Goal: Information Seeking & Learning: Learn about a topic

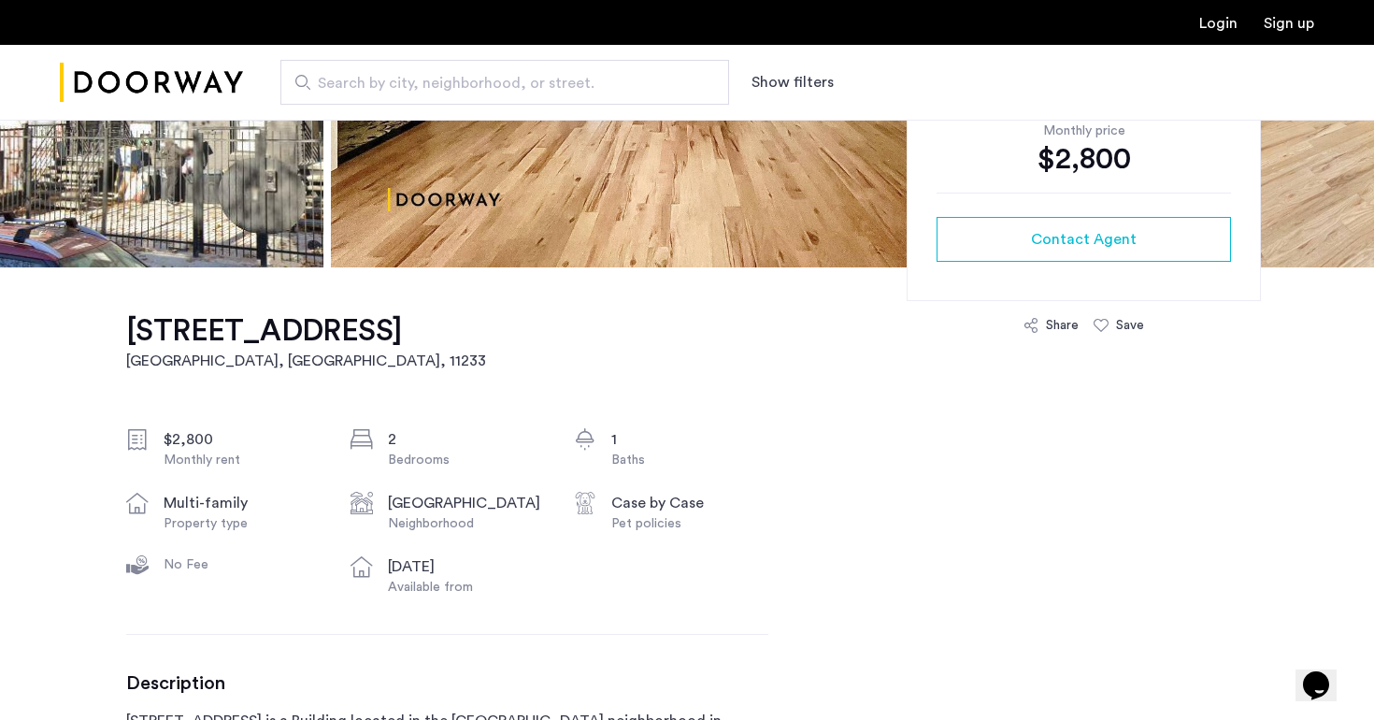
scroll to position [431, 0]
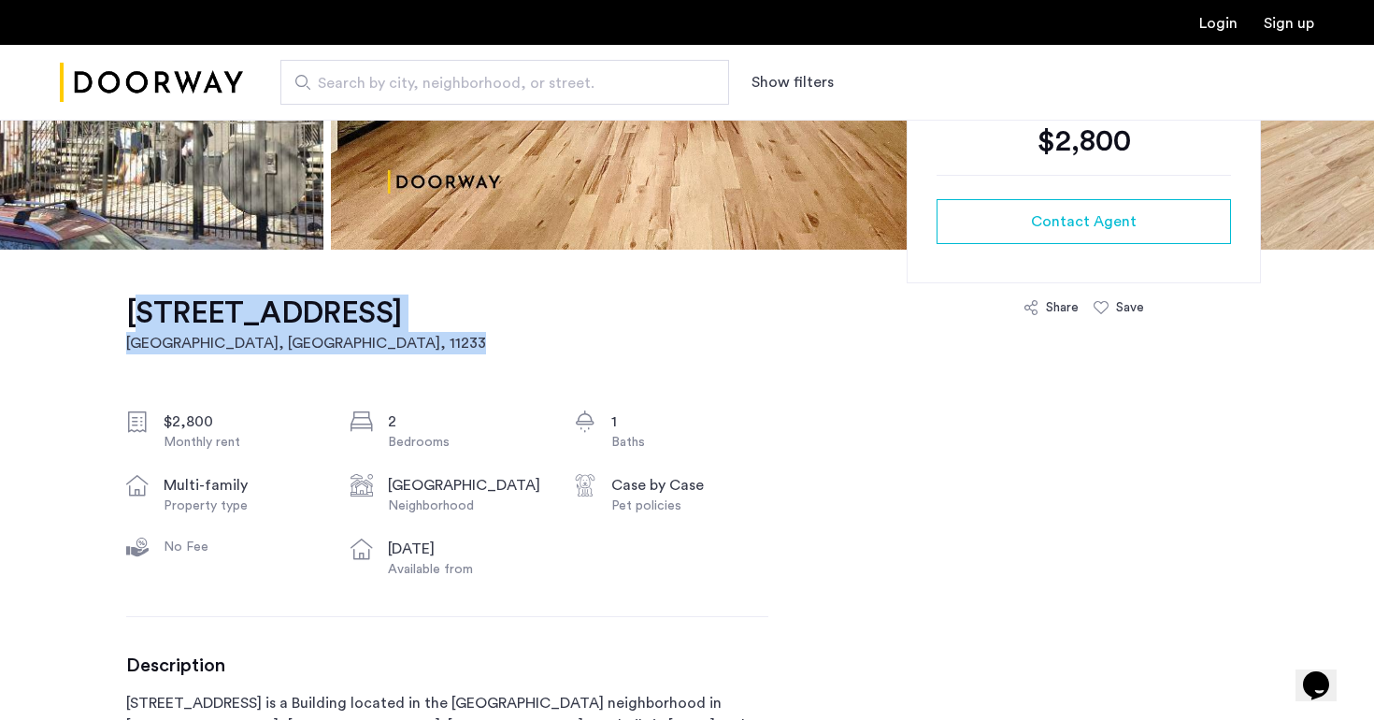
drag, startPoint x: 124, startPoint y: 311, endPoint x: 518, endPoint y: 312, distance: 393.6
copy link "[STREET_ADDRESS]"
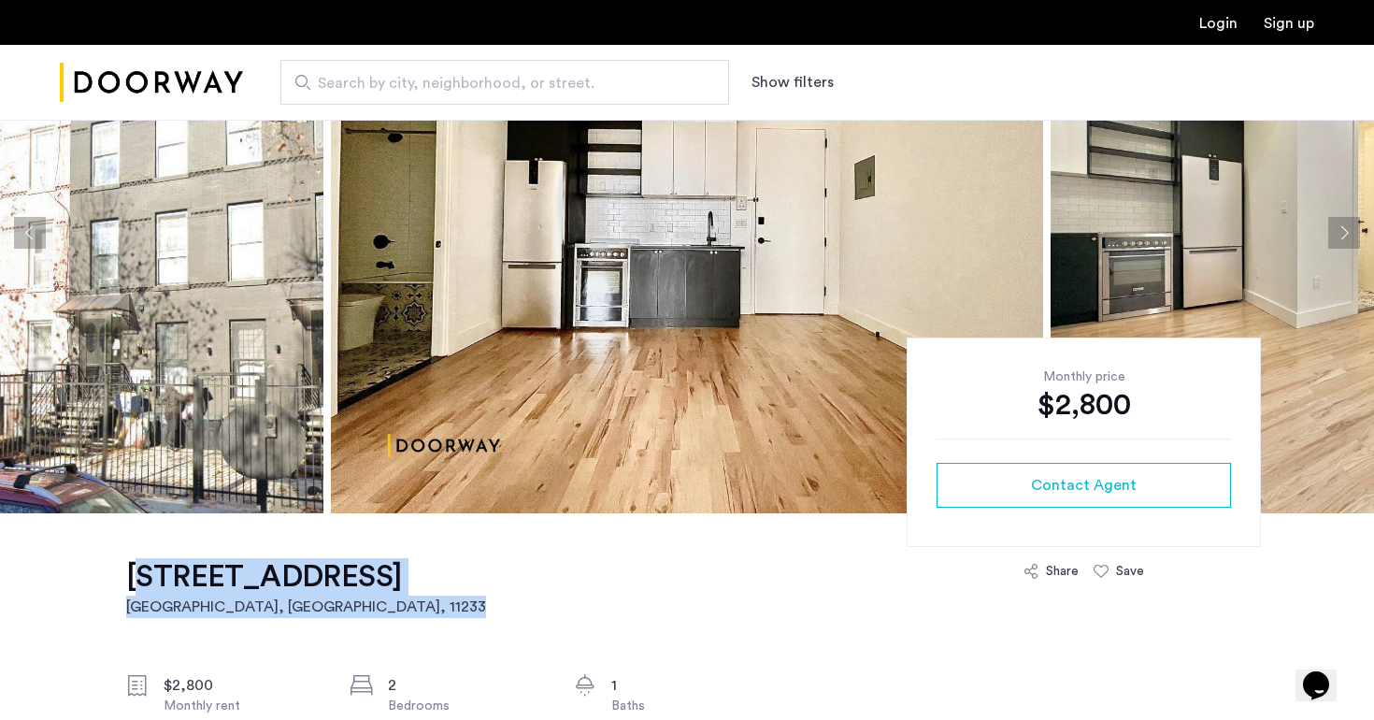
scroll to position [332, 0]
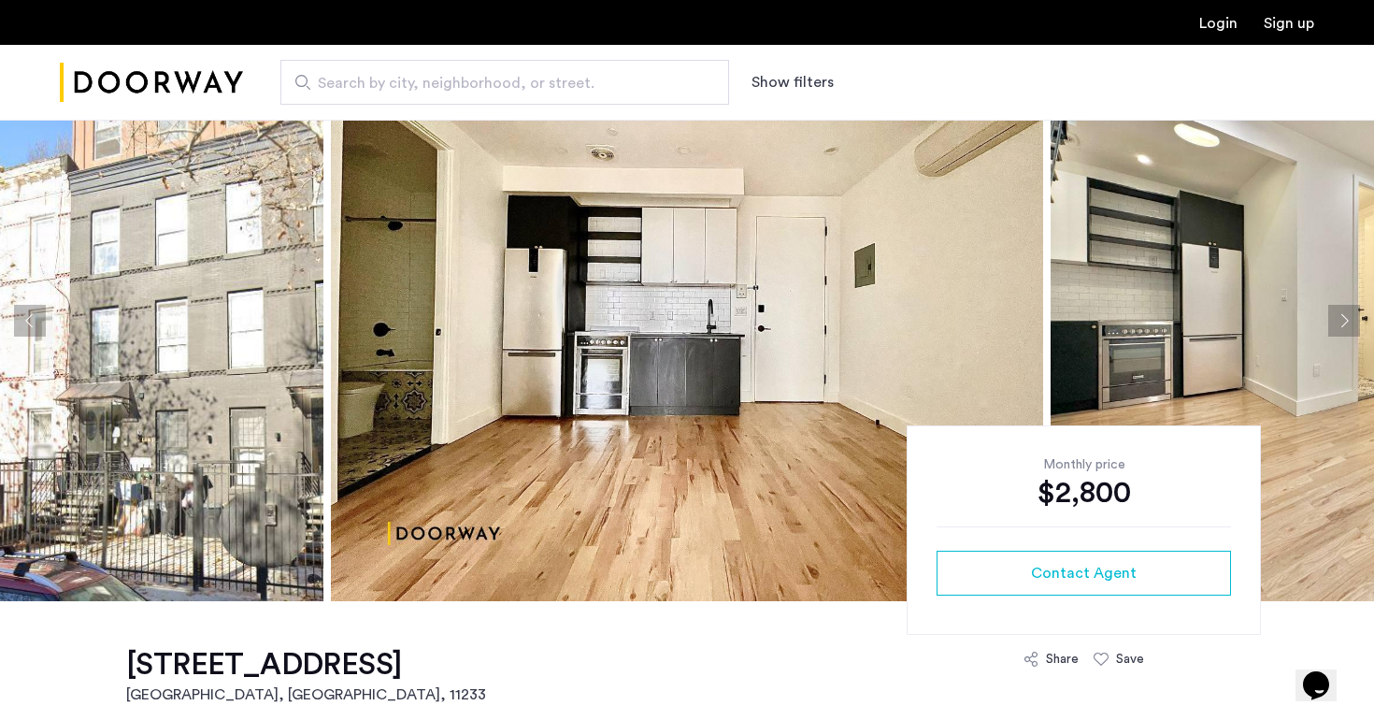
scroll to position [65, 0]
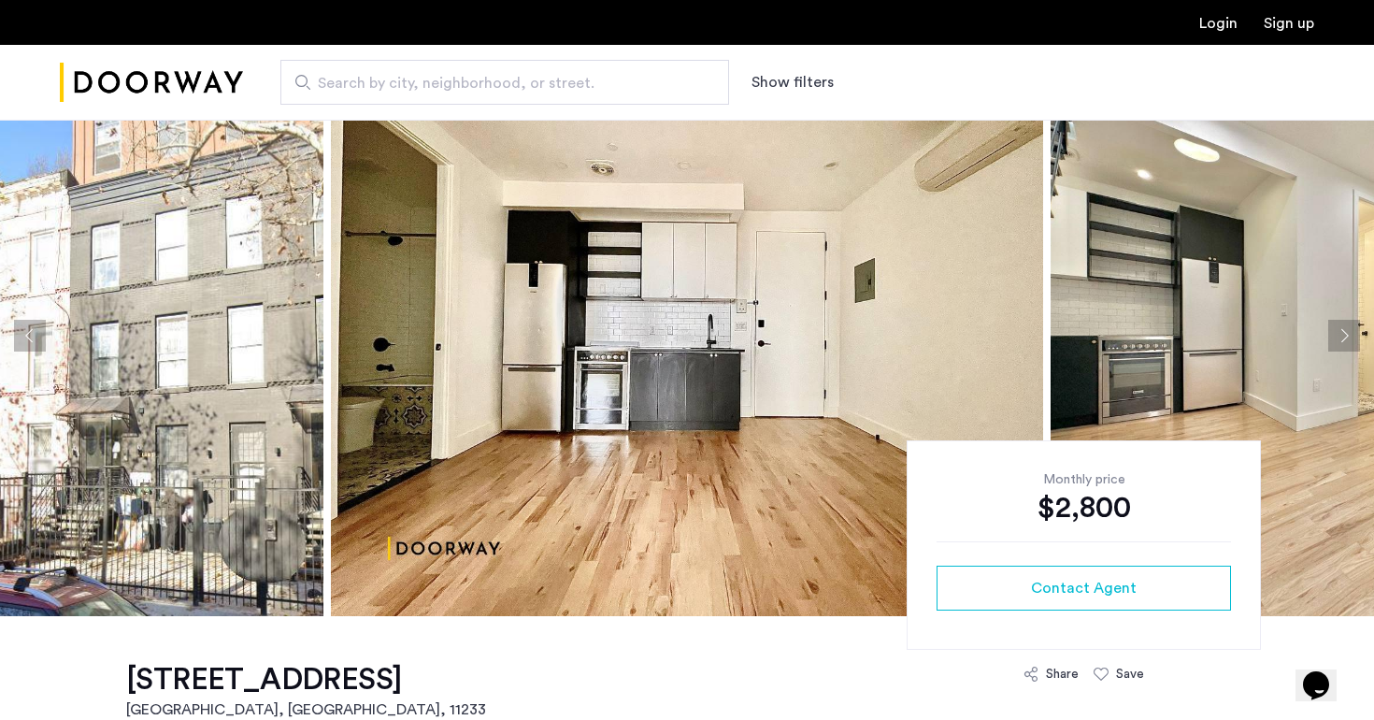
click at [1349, 337] on button "Next apartment" at bounding box center [1345, 336] width 32 height 32
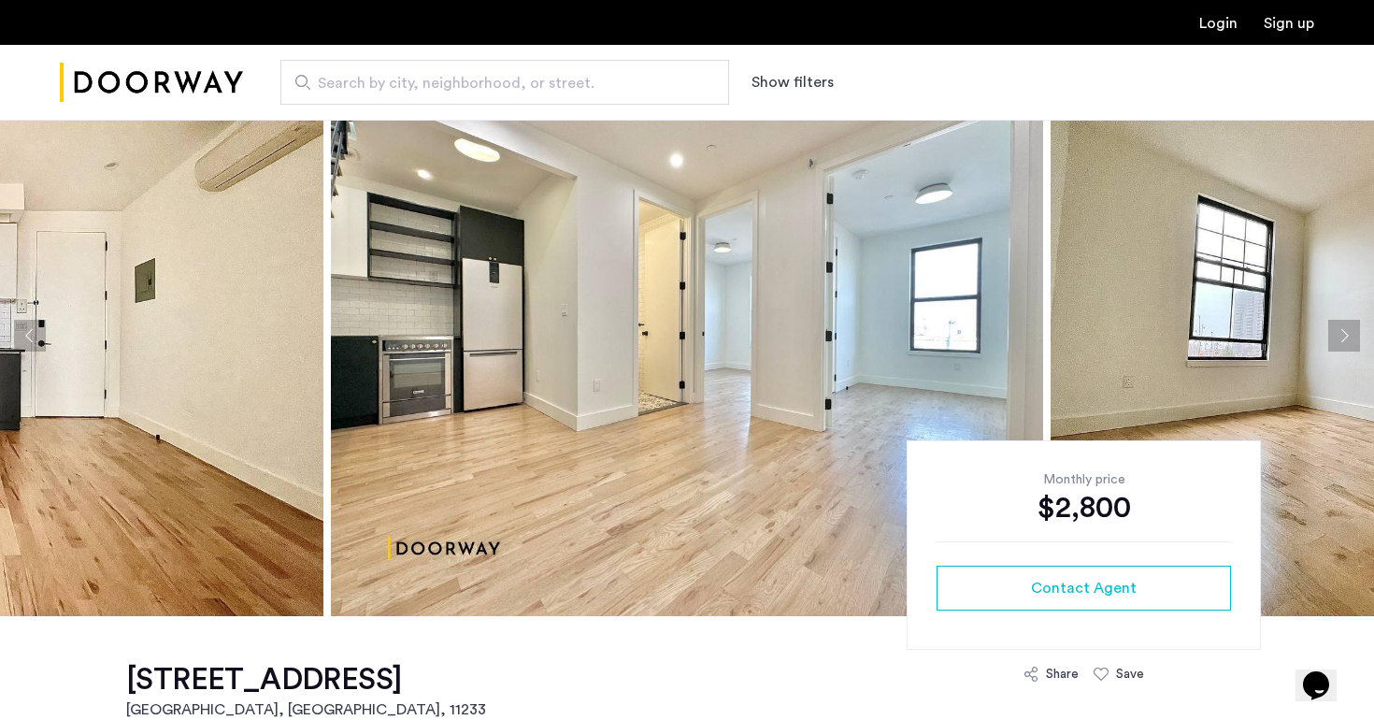
click at [1347, 335] on button "Next apartment" at bounding box center [1345, 336] width 32 height 32
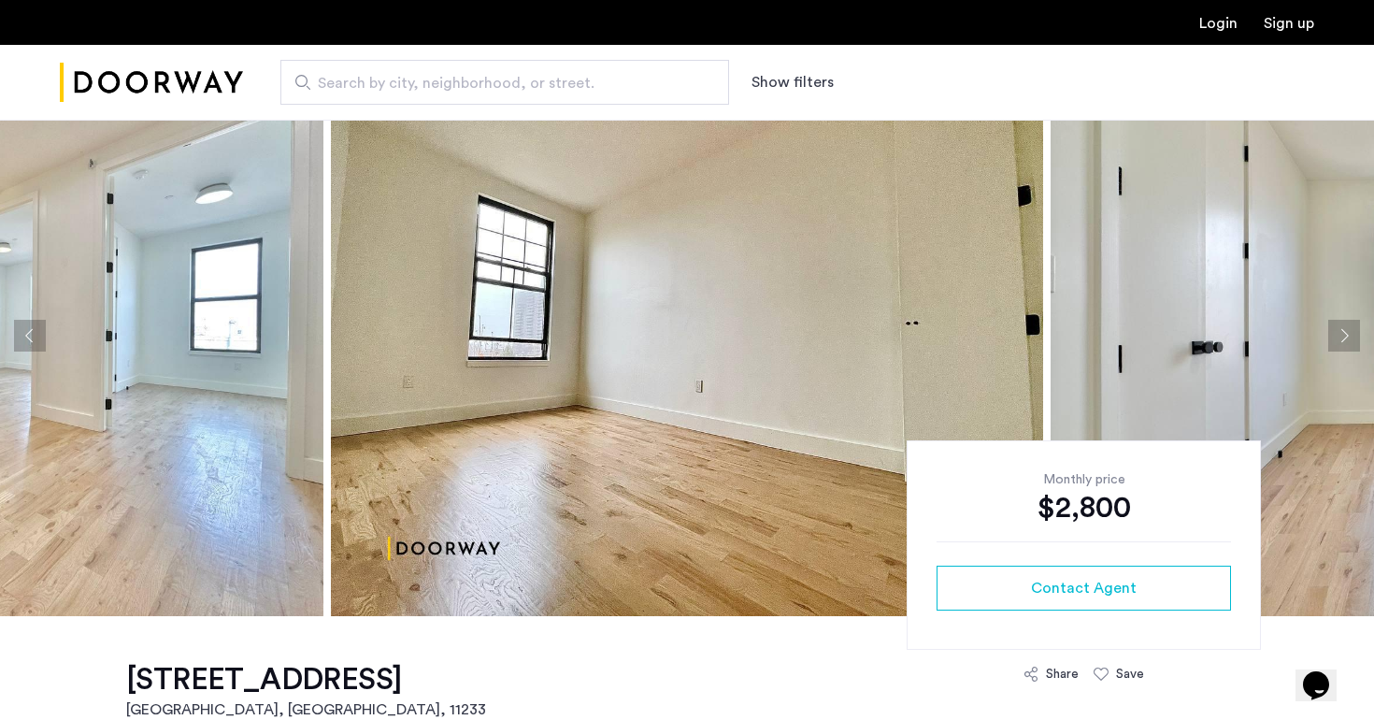
click at [1347, 335] on button "Next apartment" at bounding box center [1345, 336] width 32 height 32
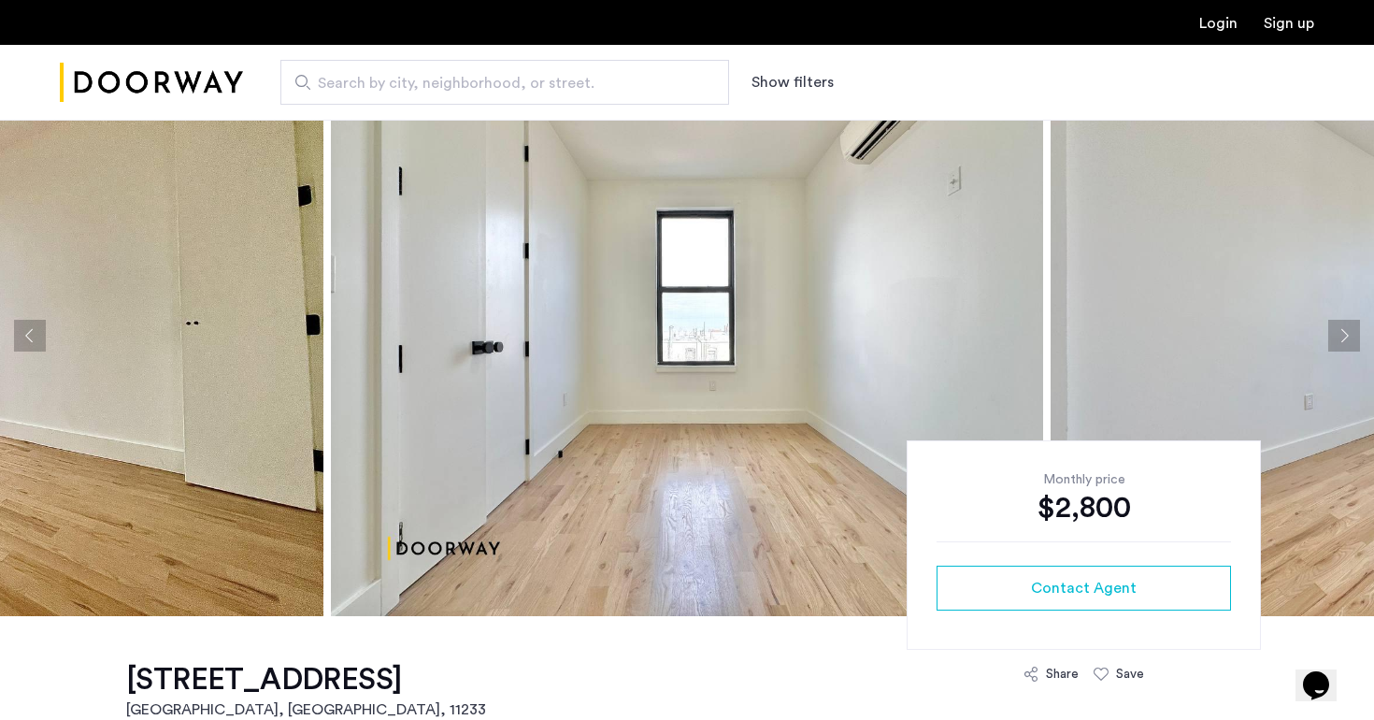
click at [1347, 336] on button "Next apartment" at bounding box center [1345, 336] width 32 height 32
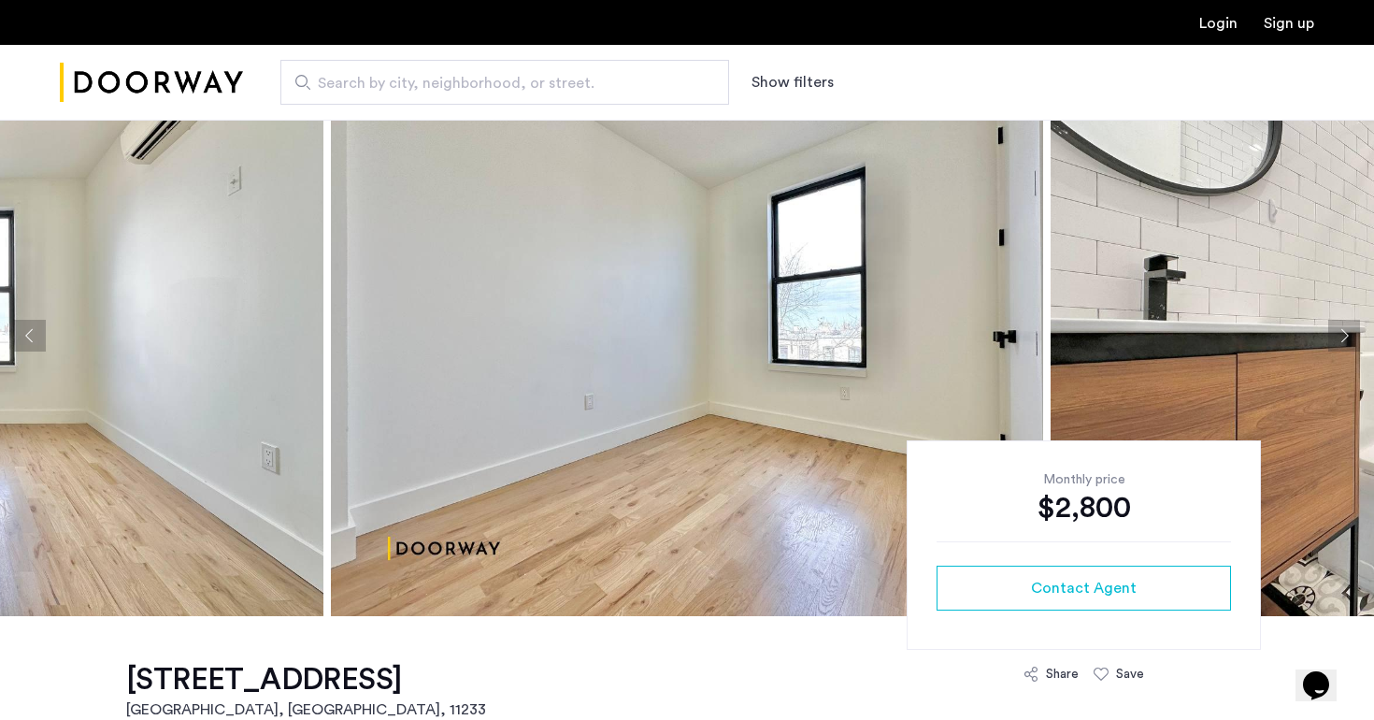
click at [1347, 336] on button "Next apartment" at bounding box center [1345, 336] width 32 height 32
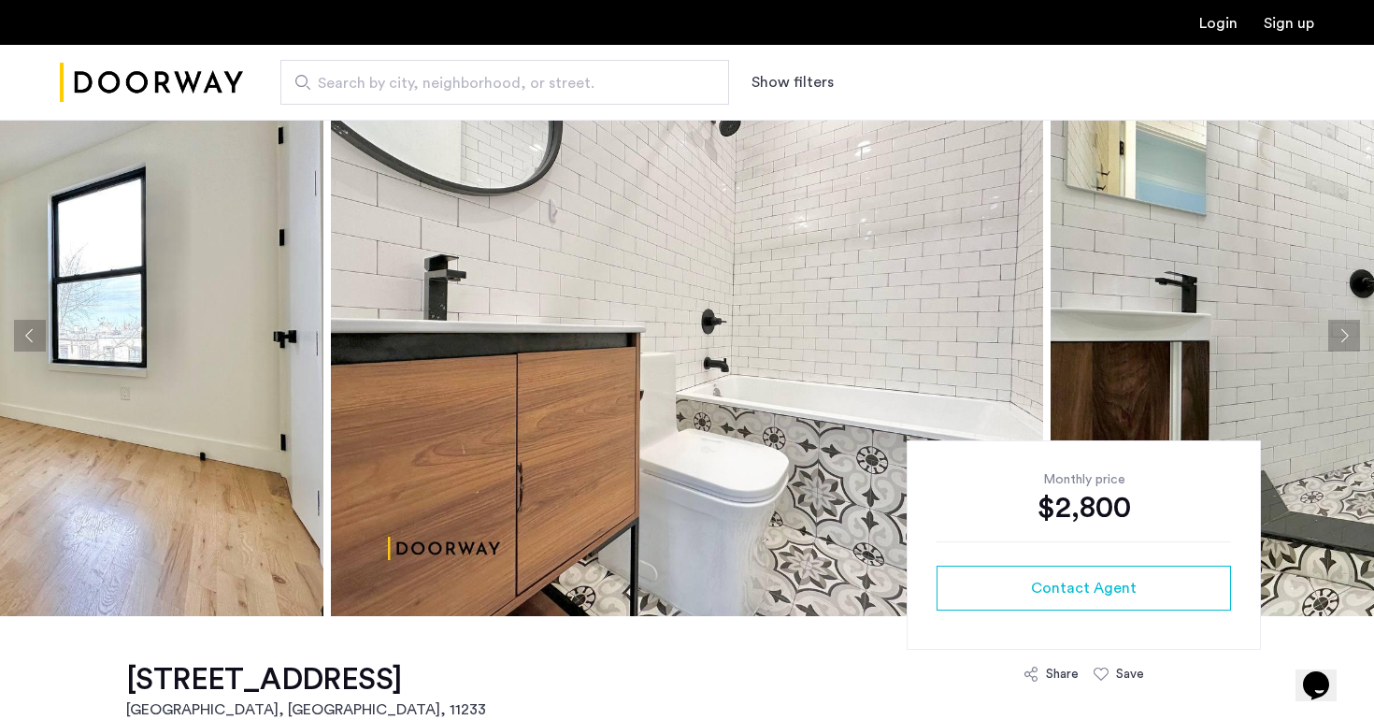
click at [1342, 327] on button "Next apartment" at bounding box center [1345, 336] width 32 height 32
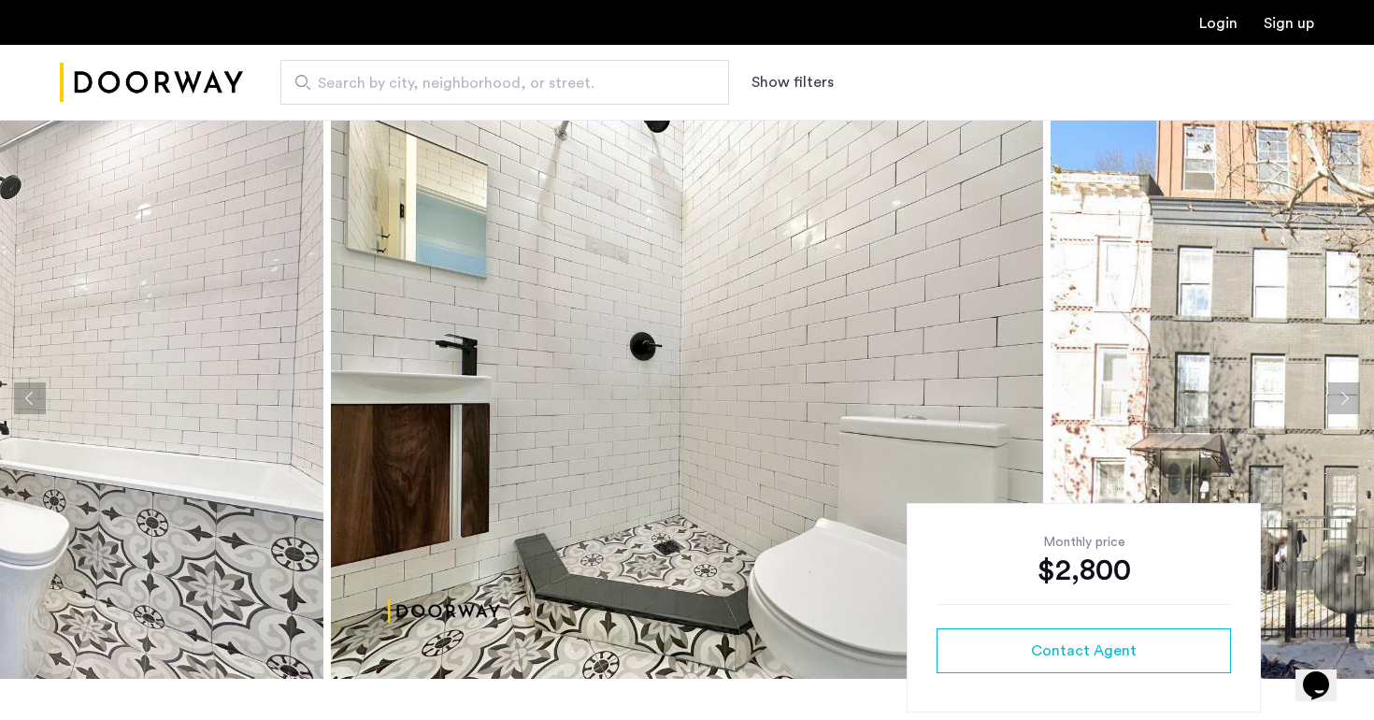
scroll to position [2, 0]
click at [1349, 393] on button "Next apartment" at bounding box center [1345, 398] width 32 height 32
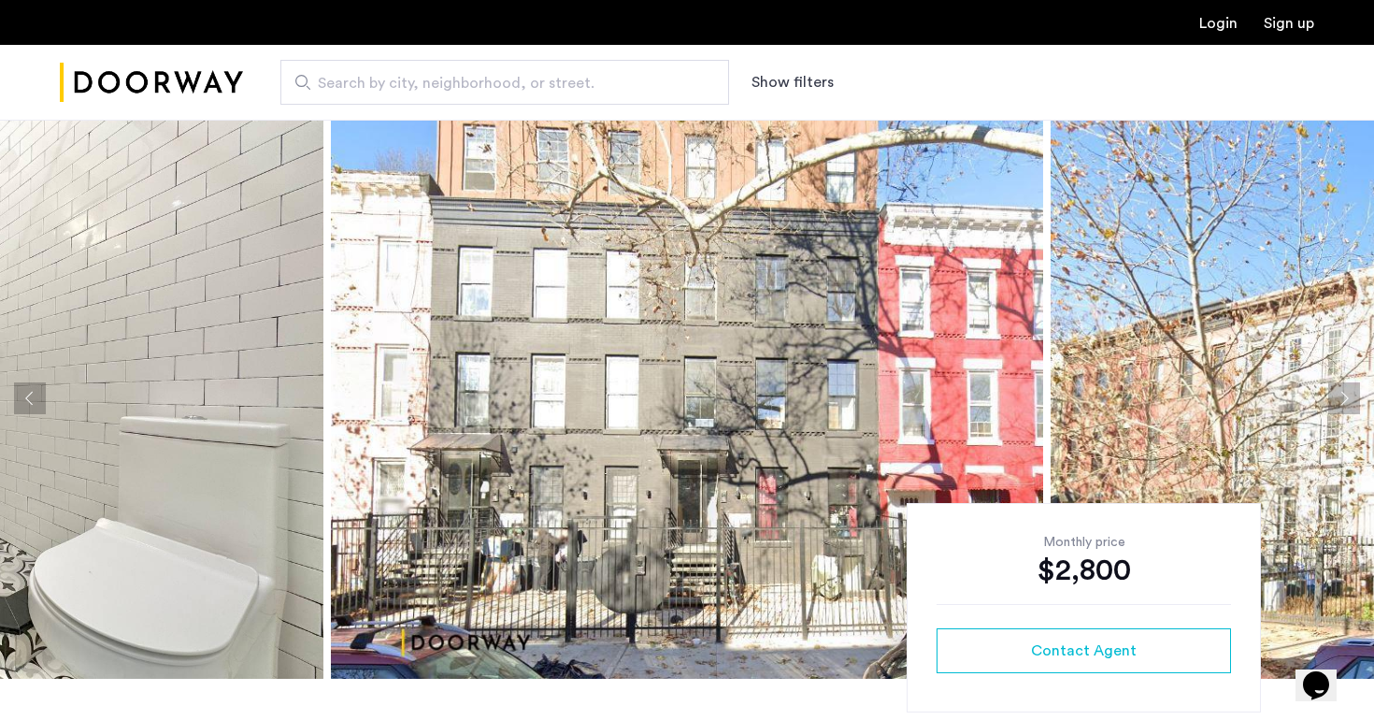
click at [1346, 396] on button "Next apartment" at bounding box center [1345, 398] width 32 height 32
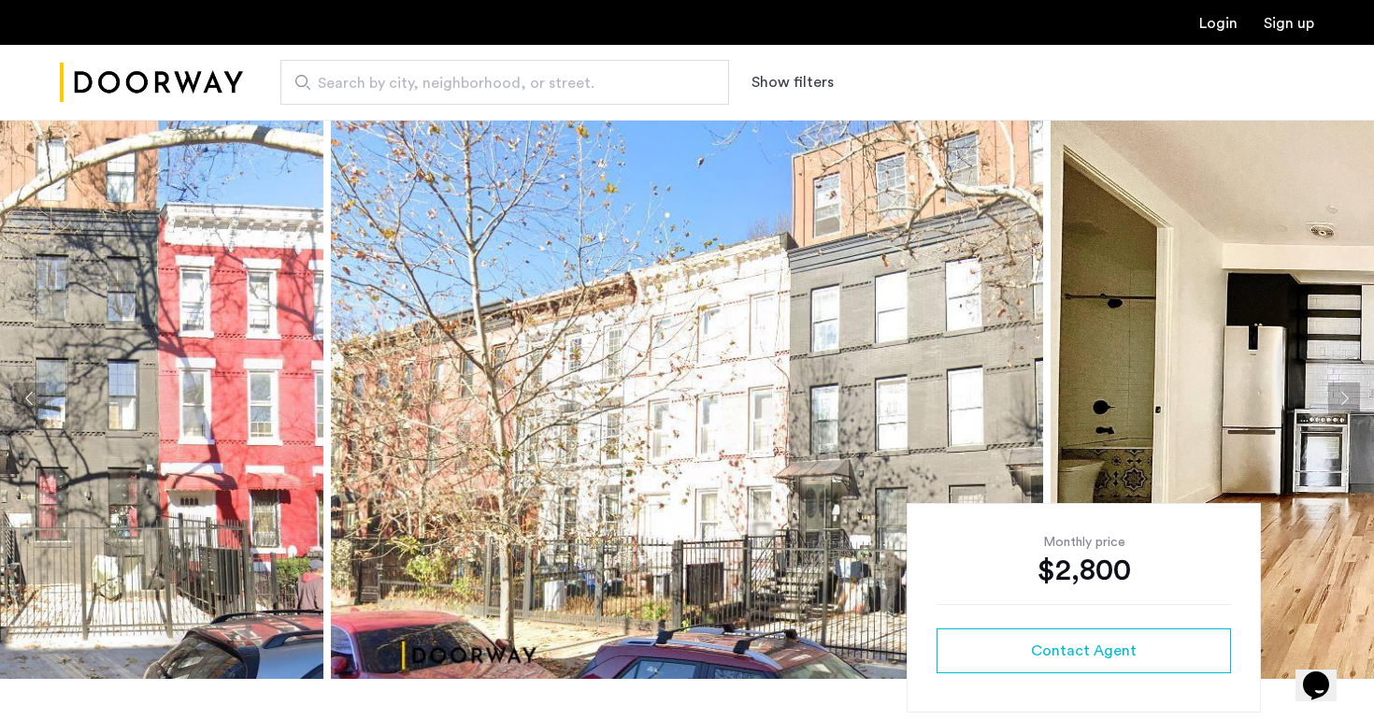
click at [1345, 397] on button "Next apartment" at bounding box center [1345, 398] width 32 height 32
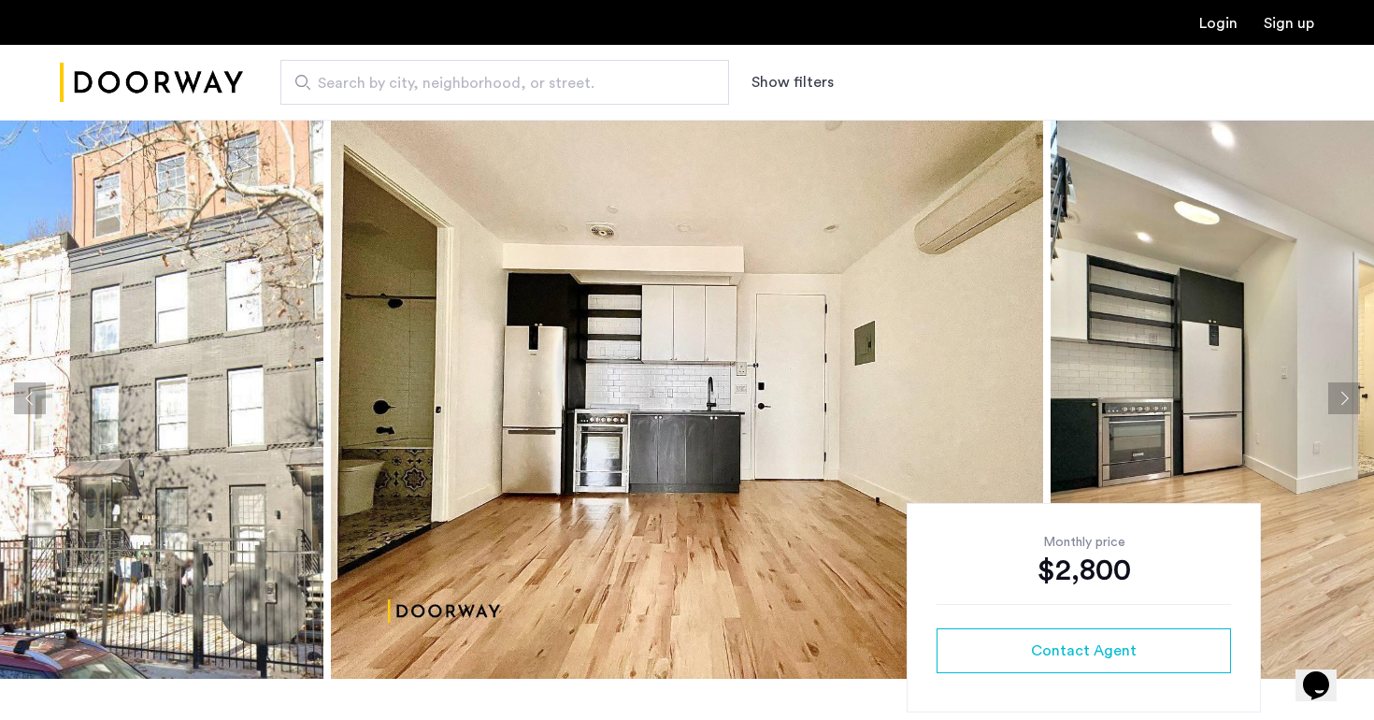
click at [1345, 399] on button "Next apartment" at bounding box center [1345, 398] width 32 height 32
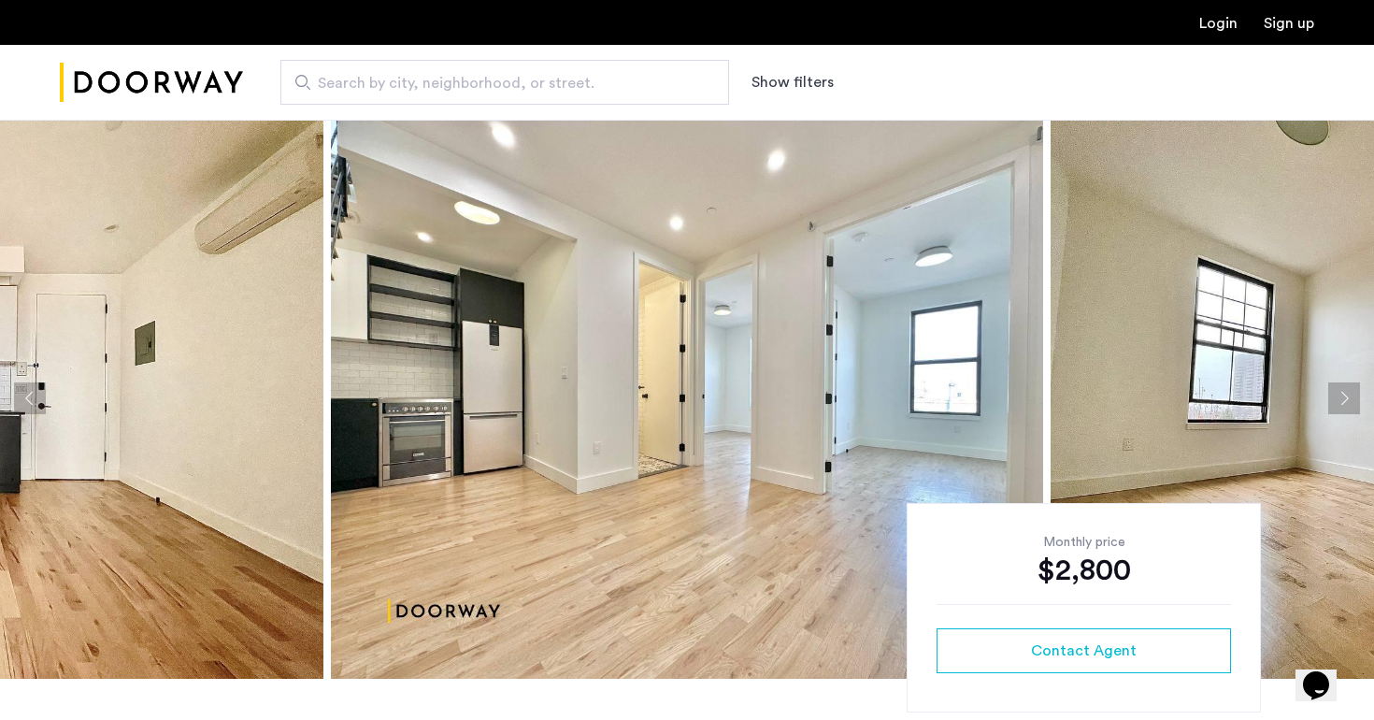
click at [1345, 399] on button "Next apartment" at bounding box center [1345, 398] width 32 height 32
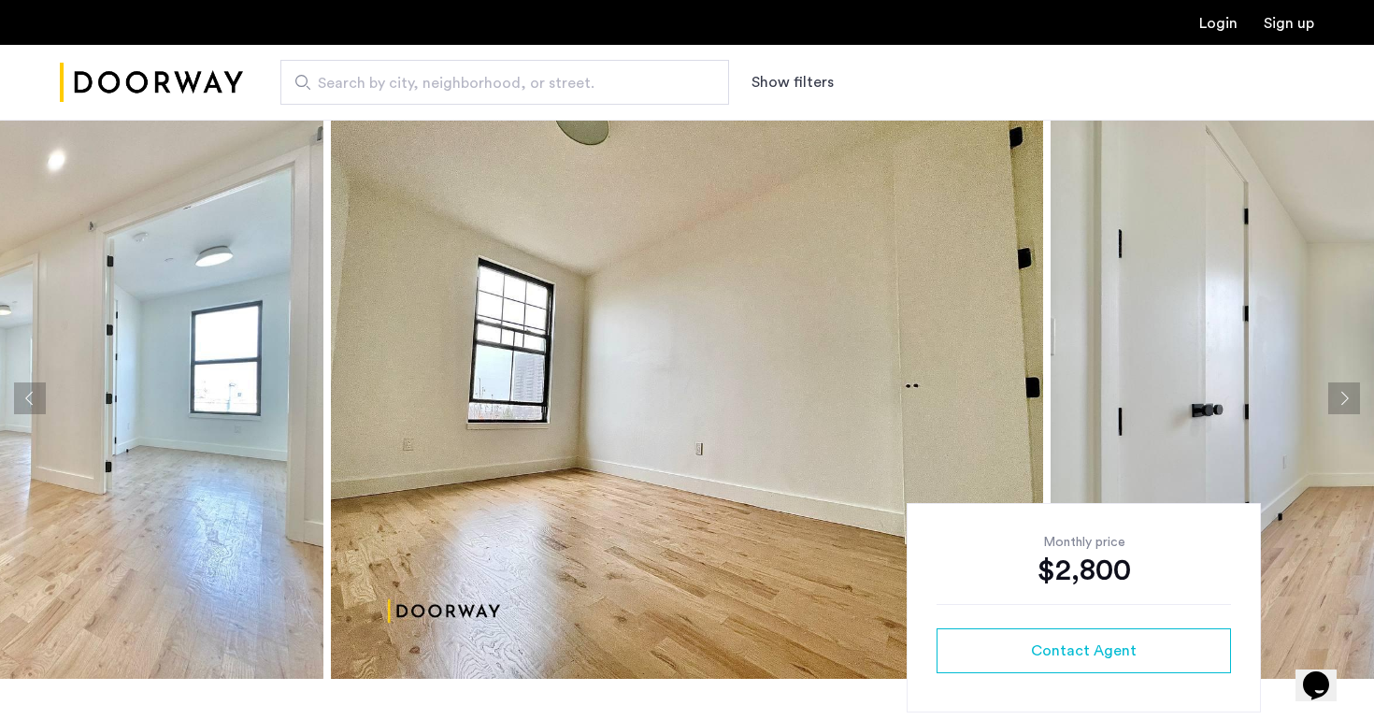
click at [1345, 399] on button "Next apartment" at bounding box center [1345, 398] width 32 height 32
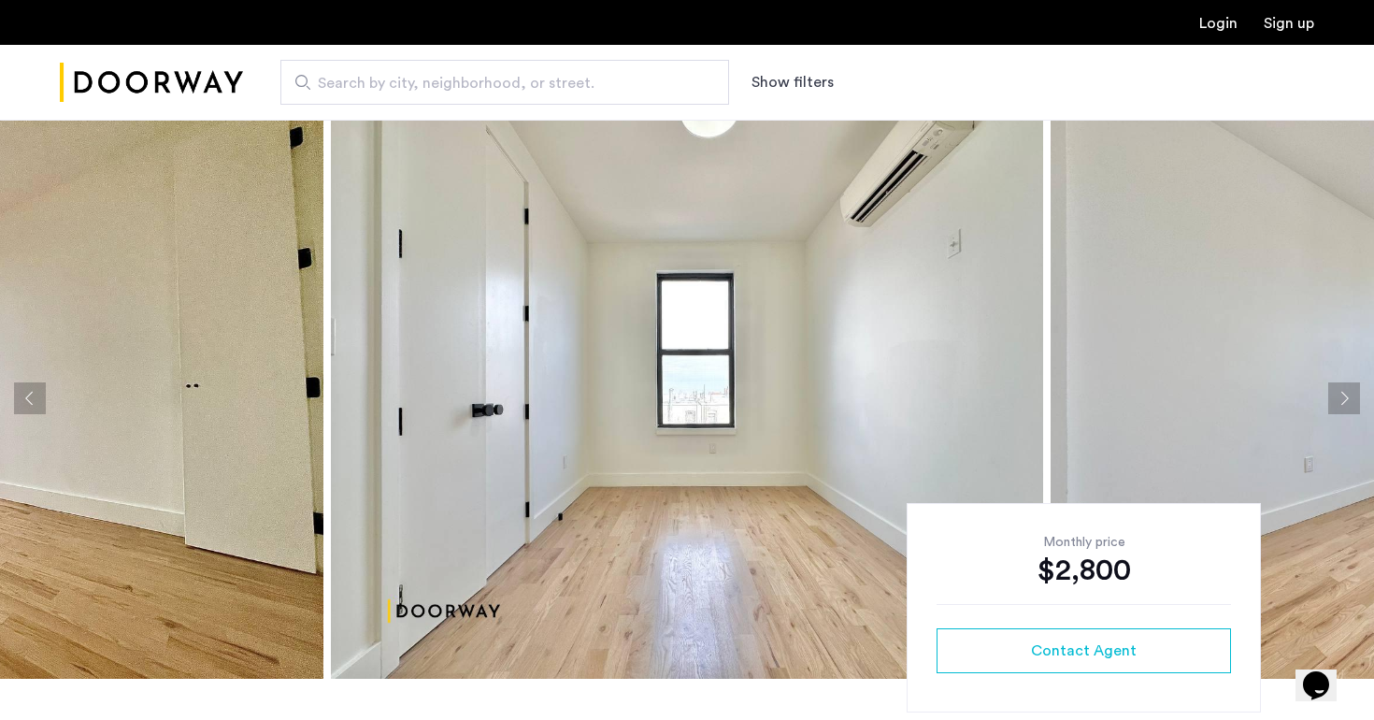
click at [1345, 400] on button "Next apartment" at bounding box center [1345, 398] width 32 height 32
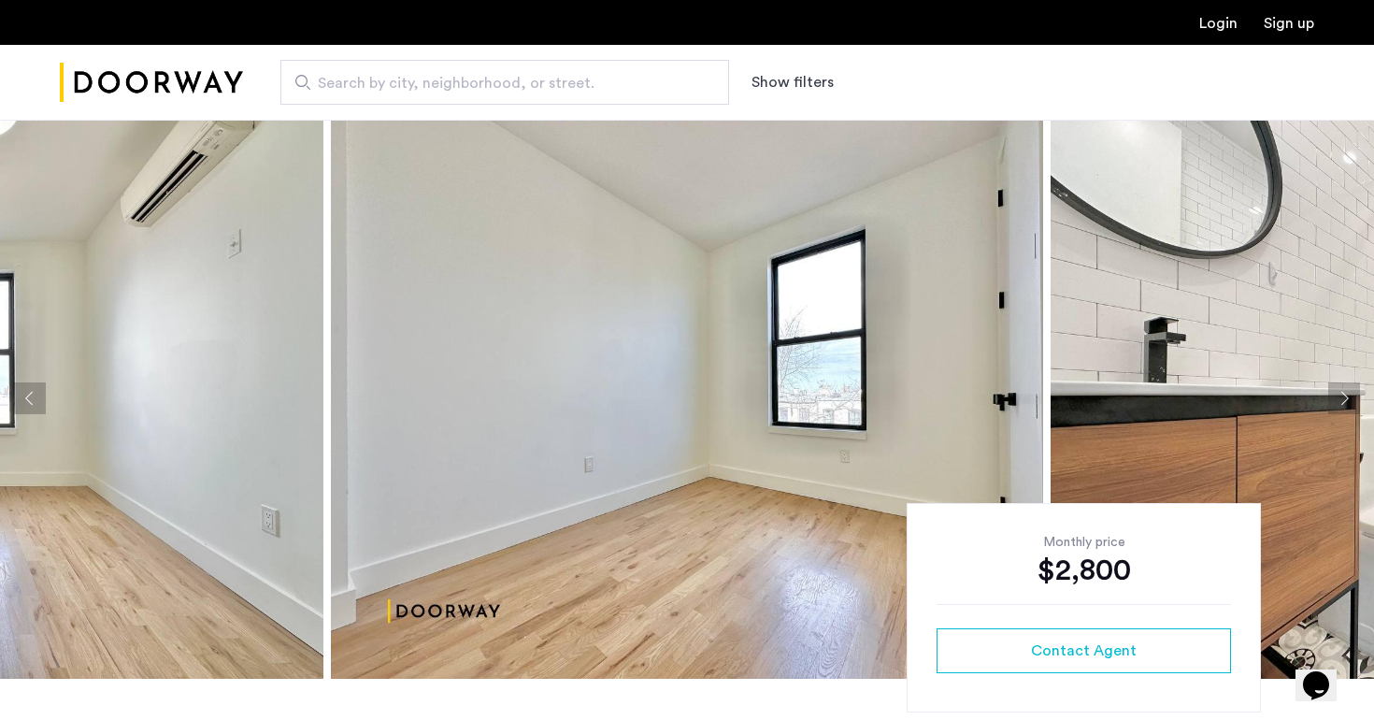
click at [1345, 401] on button "Next apartment" at bounding box center [1345, 398] width 32 height 32
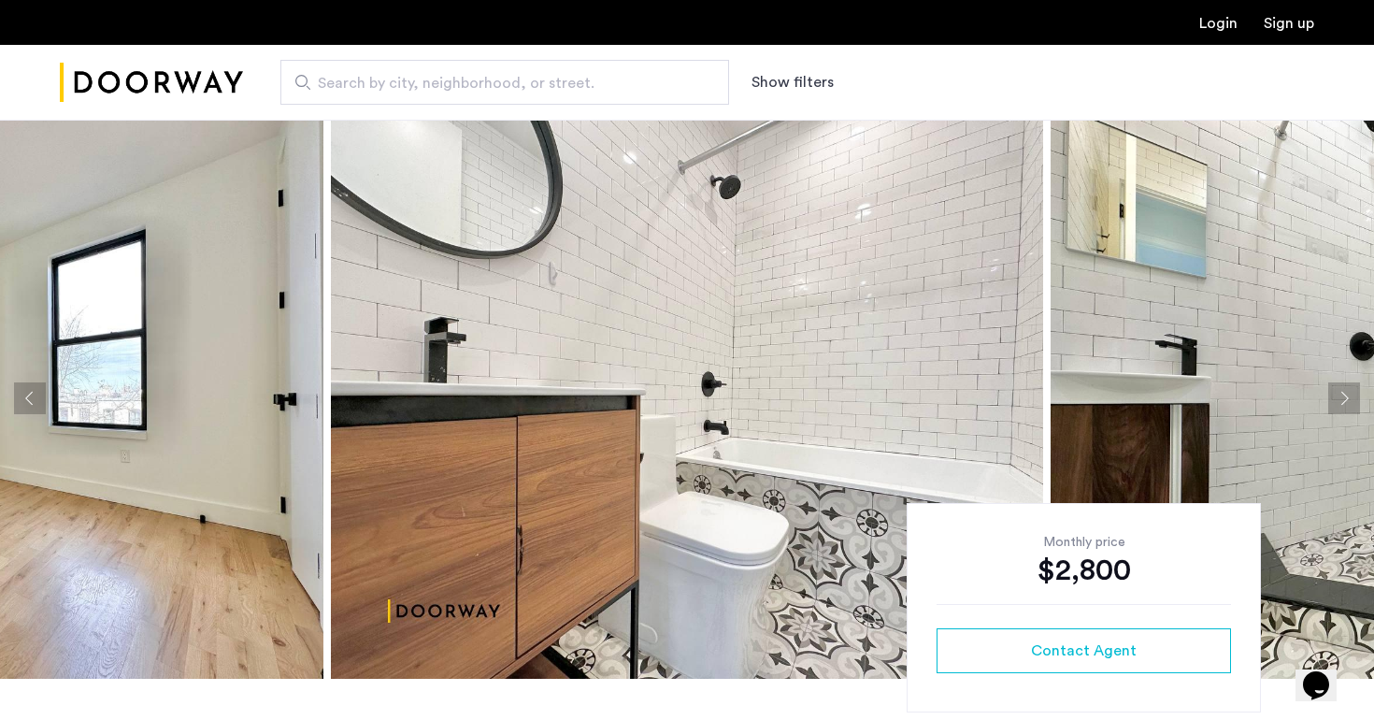
click at [1345, 401] on button "Next apartment" at bounding box center [1345, 398] width 32 height 32
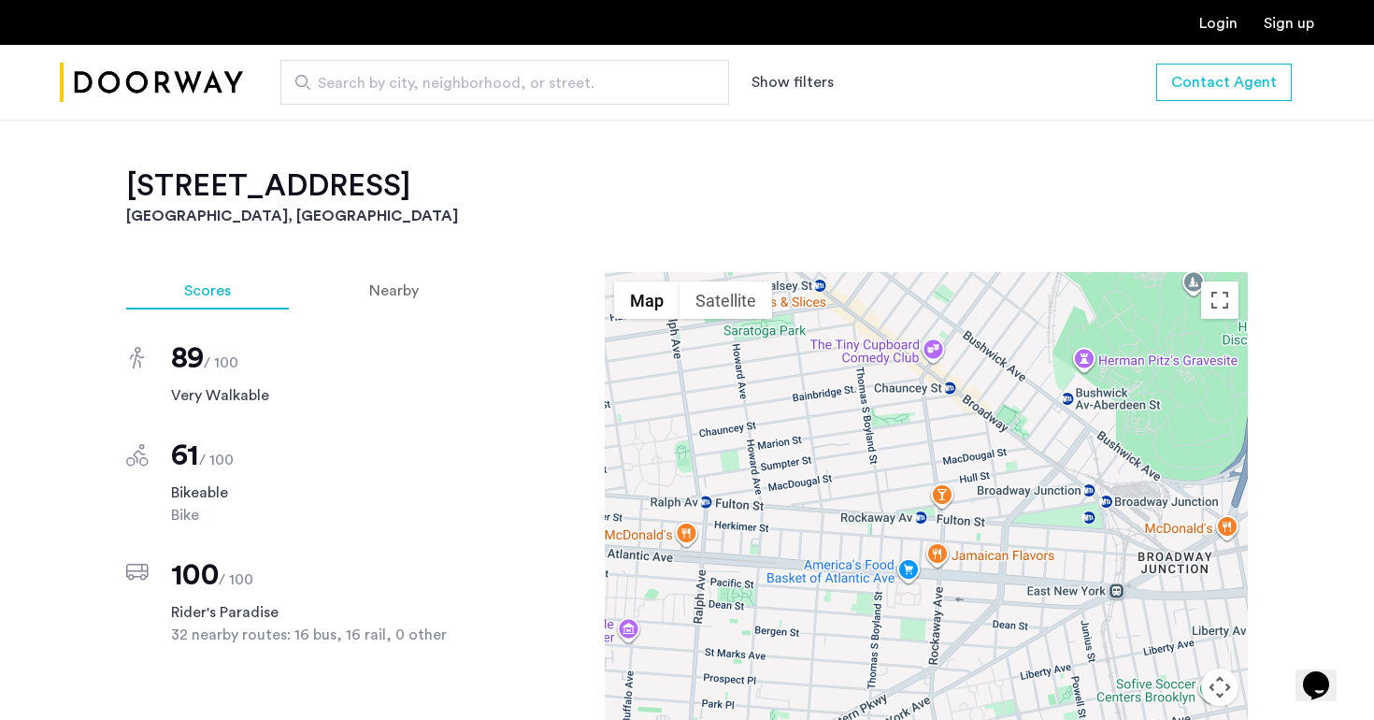
scroll to position [1467, 0]
